Goal: Task Accomplishment & Management: Complete application form

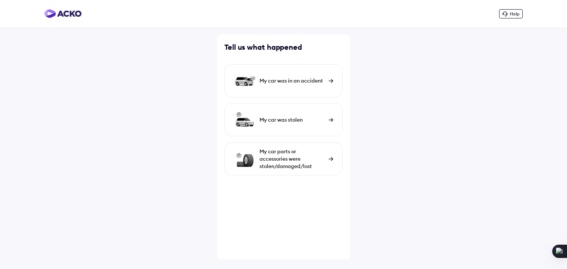
click at [325, 82] on div "My car was in an accident" at bounding box center [283, 80] width 118 height 33
click at [509, 9] on div "Help" at bounding box center [511, 13] width 24 height 9
